Goal: Information Seeking & Learning: Learn about a topic

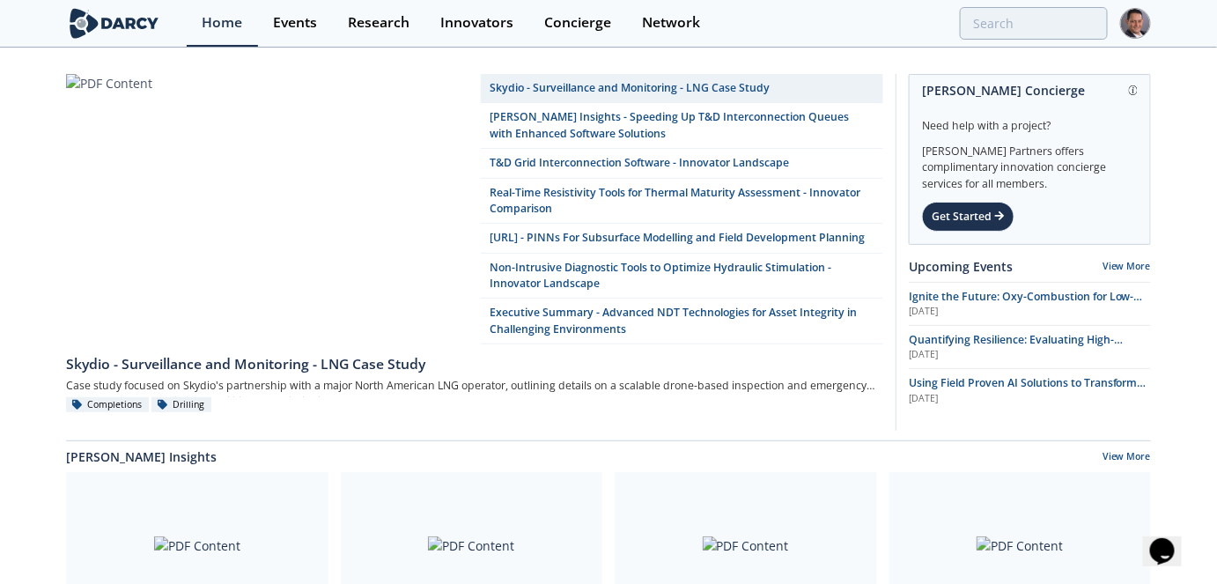
click at [1141, 28] on img at bounding box center [1135, 23] width 31 height 31
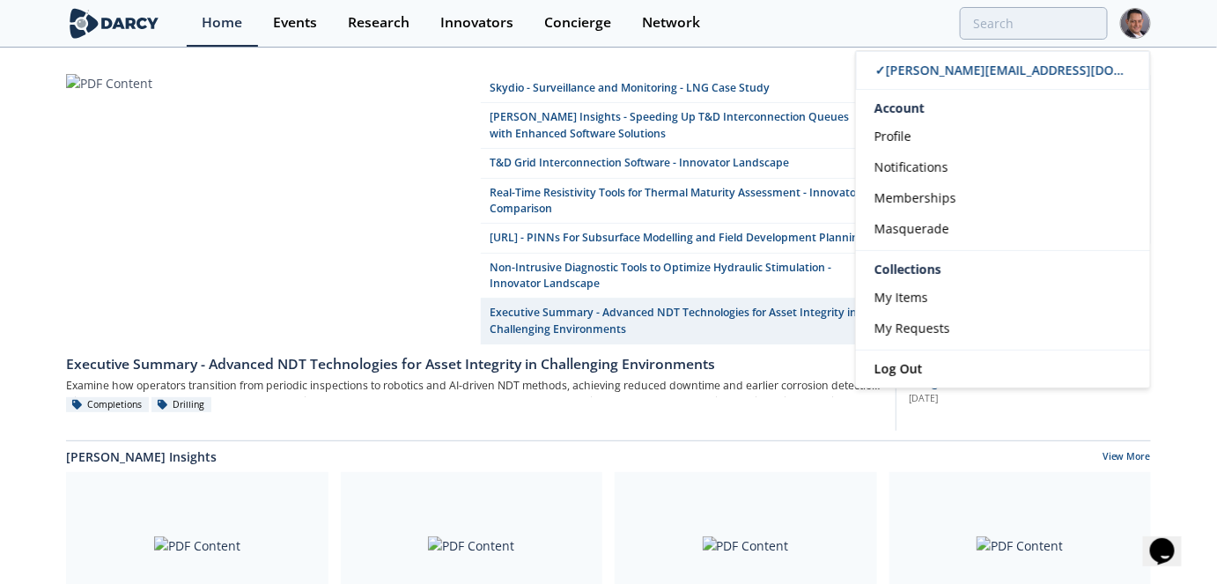
drag, startPoint x: 1180, startPoint y: 148, endPoint x: 1198, endPoint y: 203, distance: 57.4
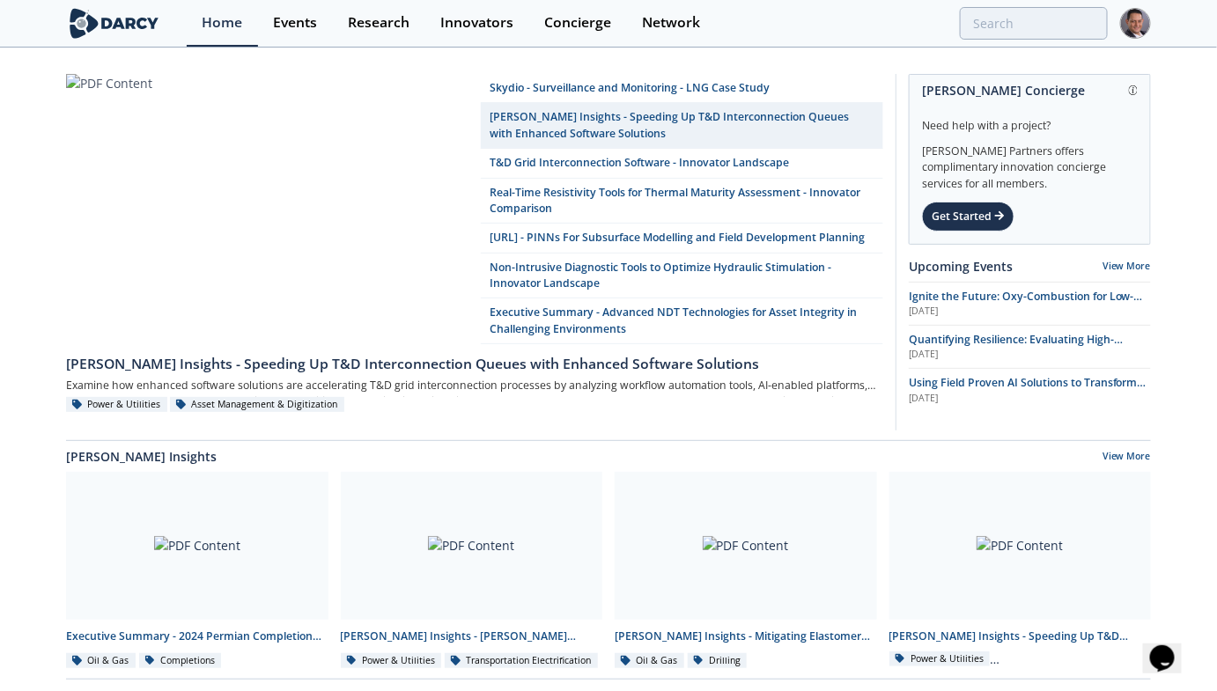
click at [906, 173] on div "Darcy Concierge Need help with a project? Darcy Partners offers complimentary i…" at bounding box center [1023, 252] width 255 height 357
